Goal: Task Accomplishment & Management: Manage account settings

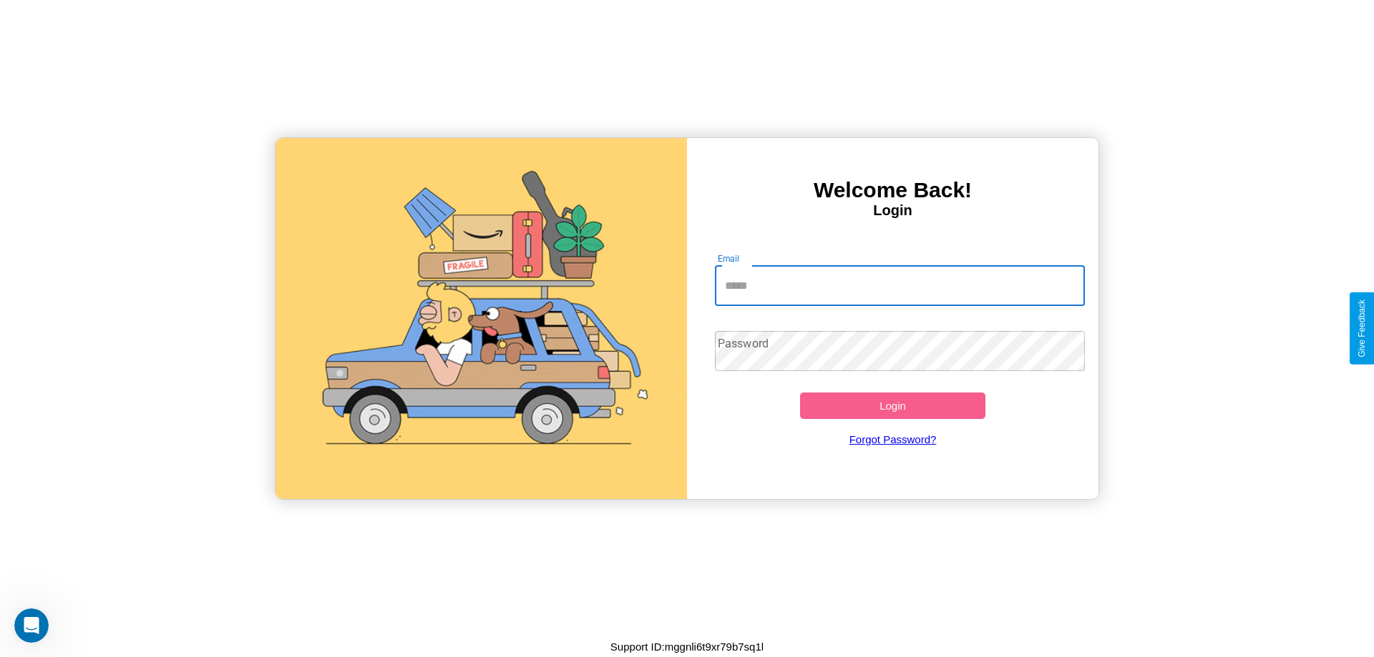
click at [899, 285] on input "Email" at bounding box center [900, 286] width 371 height 40
type input "**********"
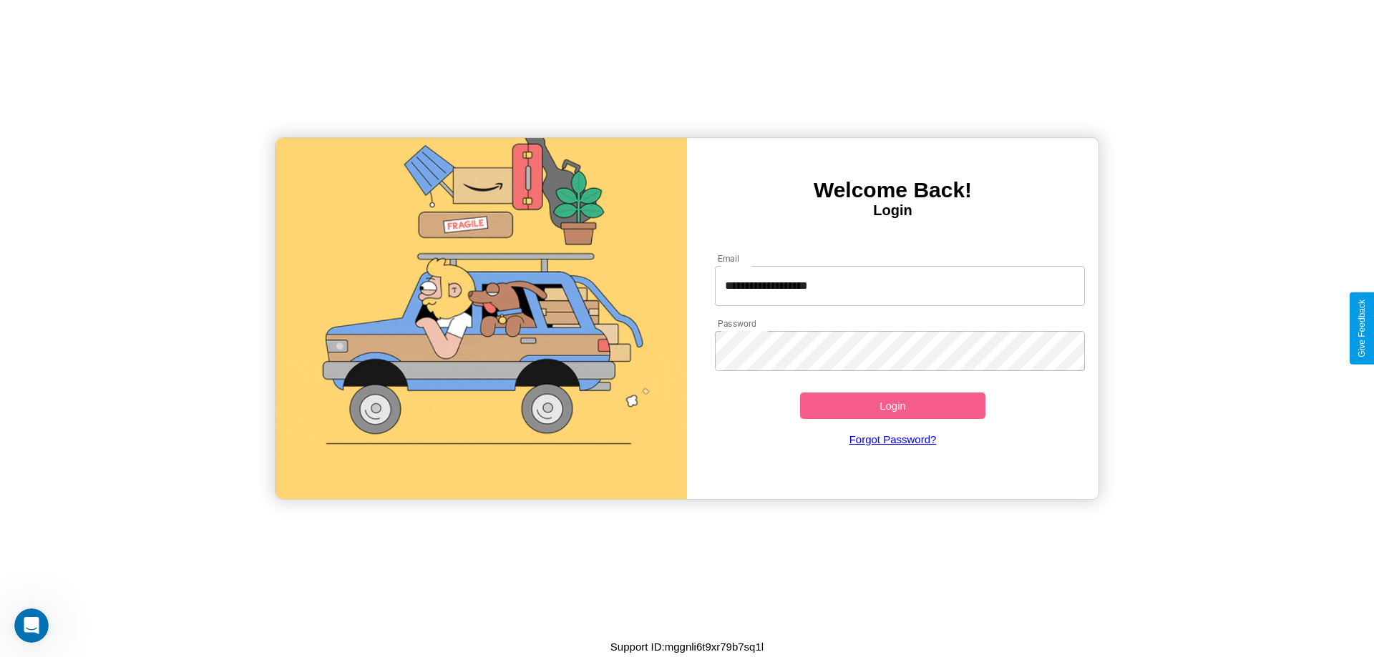
click at [892, 406] on button "Login" at bounding box center [892, 406] width 185 height 26
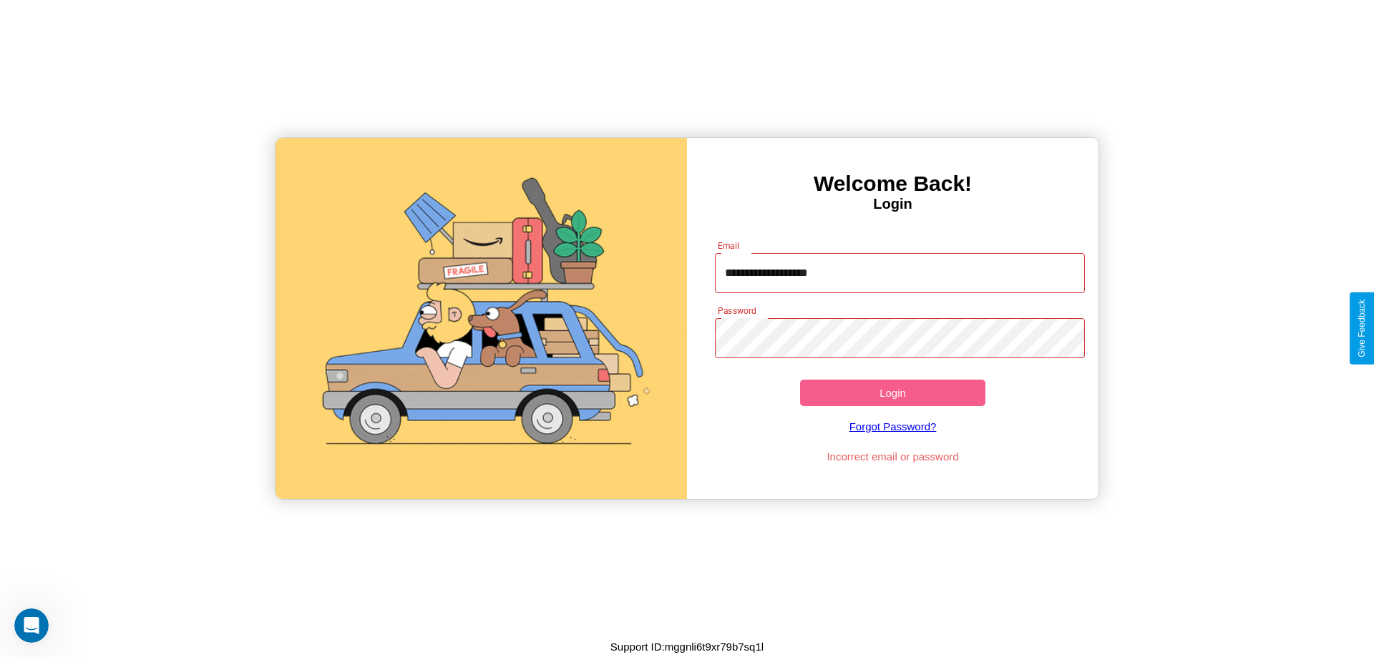
click at [892, 393] on button "Login" at bounding box center [892, 393] width 185 height 26
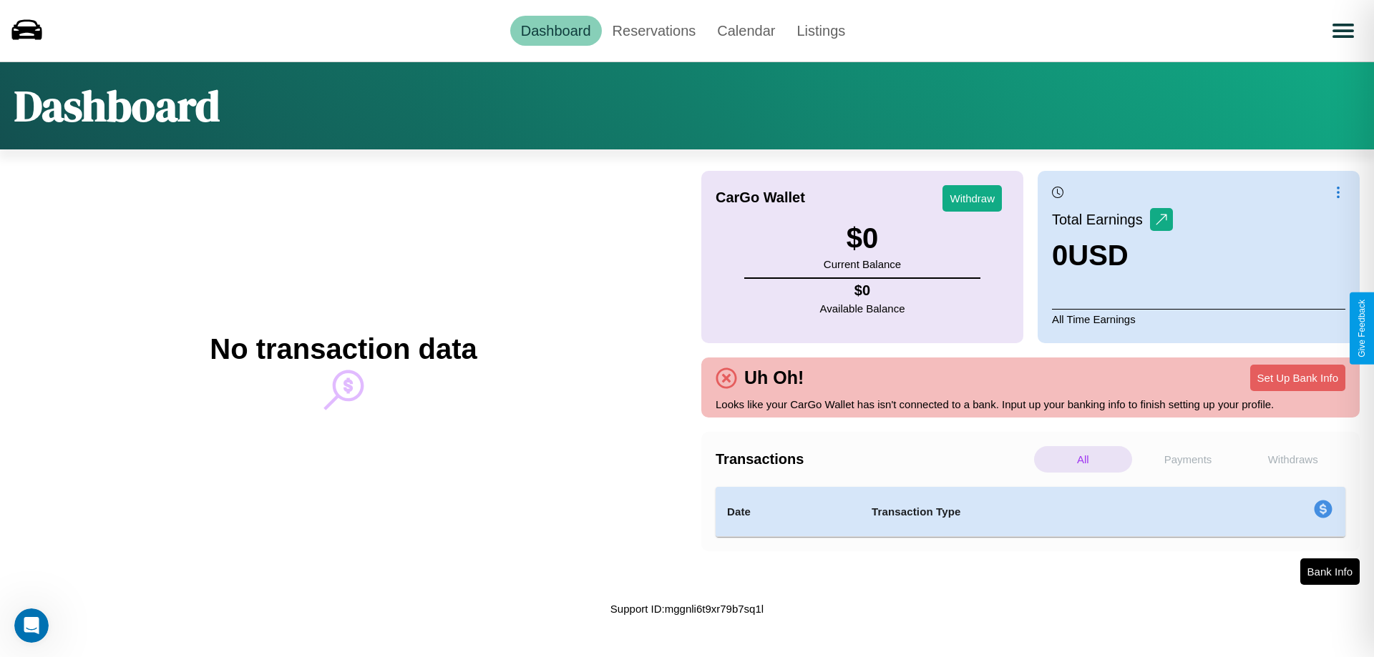
click at [1188, 459] on p "Payments" at bounding box center [1188, 459] width 98 height 26
click at [1292, 459] on p "Withdraws" at bounding box center [1292, 459] width 98 height 26
click at [1188, 459] on p "Payments" at bounding box center [1188, 459] width 98 height 26
click at [1292, 459] on p "Withdraws" at bounding box center [1292, 459] width 98 height 26
click at [653, 30] on link "Reservations" at bounding box center [654, 31] width 105 height 30
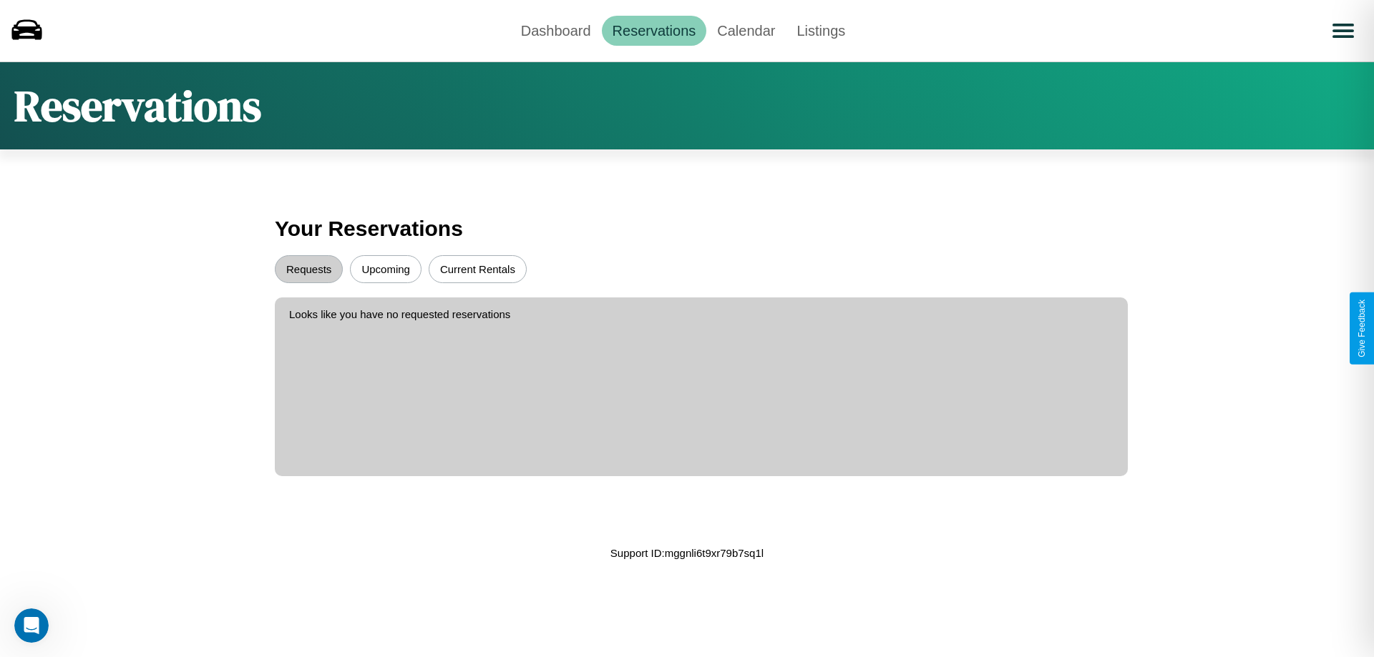
click at [477, 269] on button "Current Rentals" at bounding box center [478, 269] width 98 height 28
click at [308, 269] on button "Requests" at bounding box center [309, 269] width 68 height 28
click at [745, 30] on link "Calendar" at bounding box center [745, 31] width 79 height 30
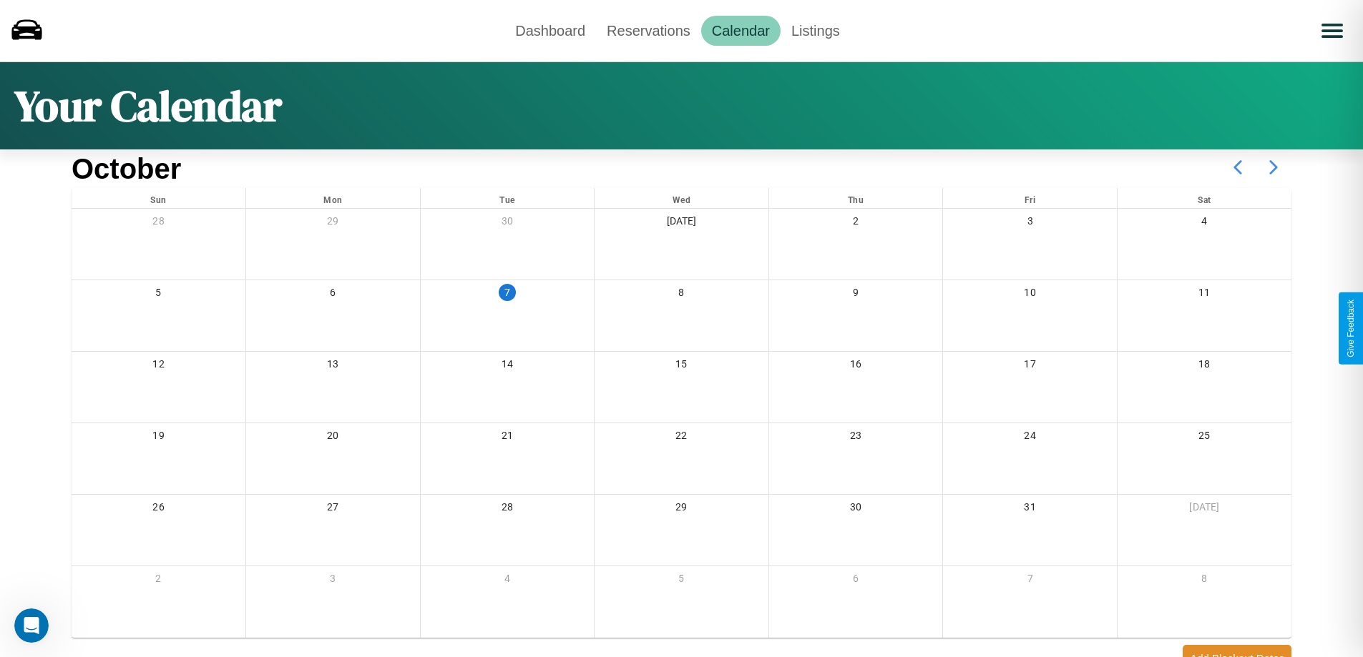
click at [1273, 167] on icon at bounding box center [1273, 168] width 36 height 36
